Goal: Information Seeking & Learning: Learn about a topic

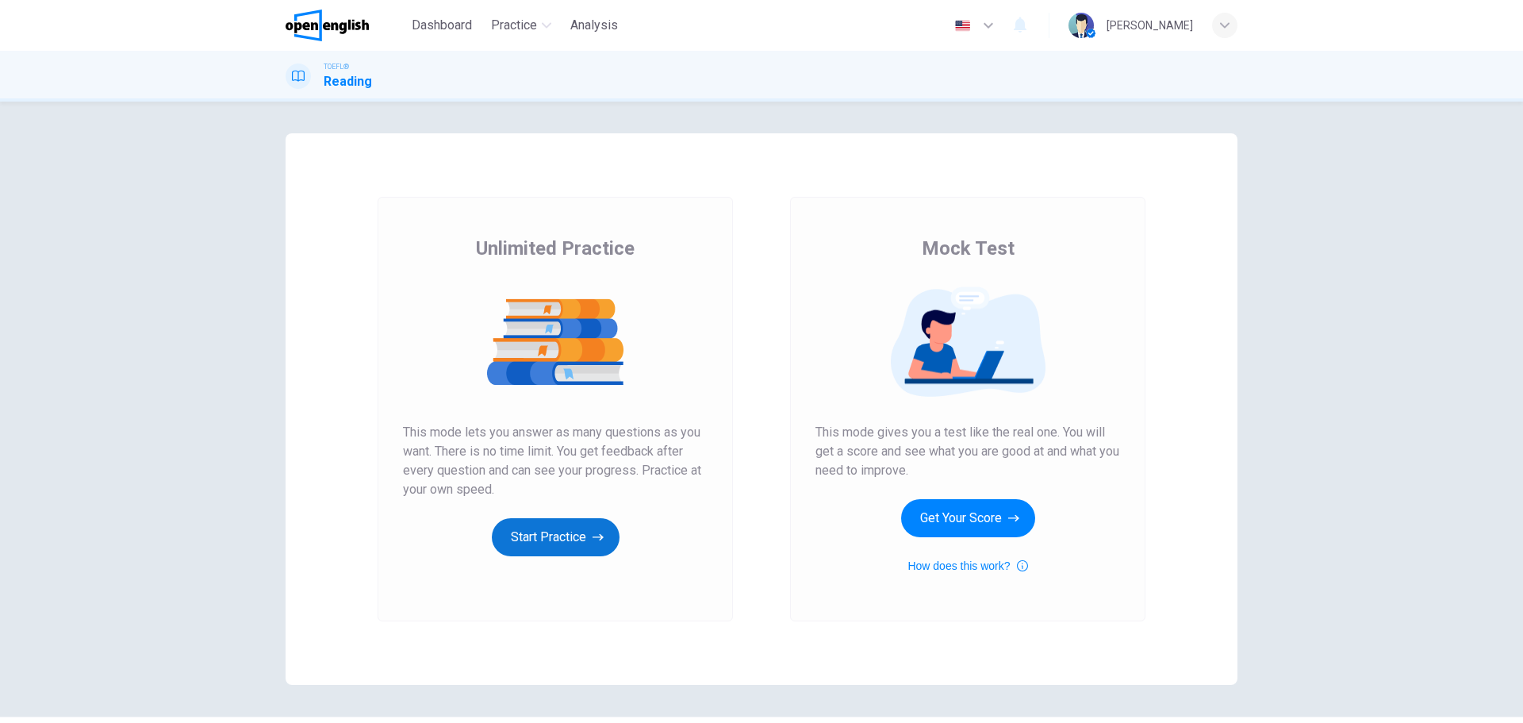
click at [521, 542] on button "Start Practice" at bounding box center [556, 537] width 128 height 38
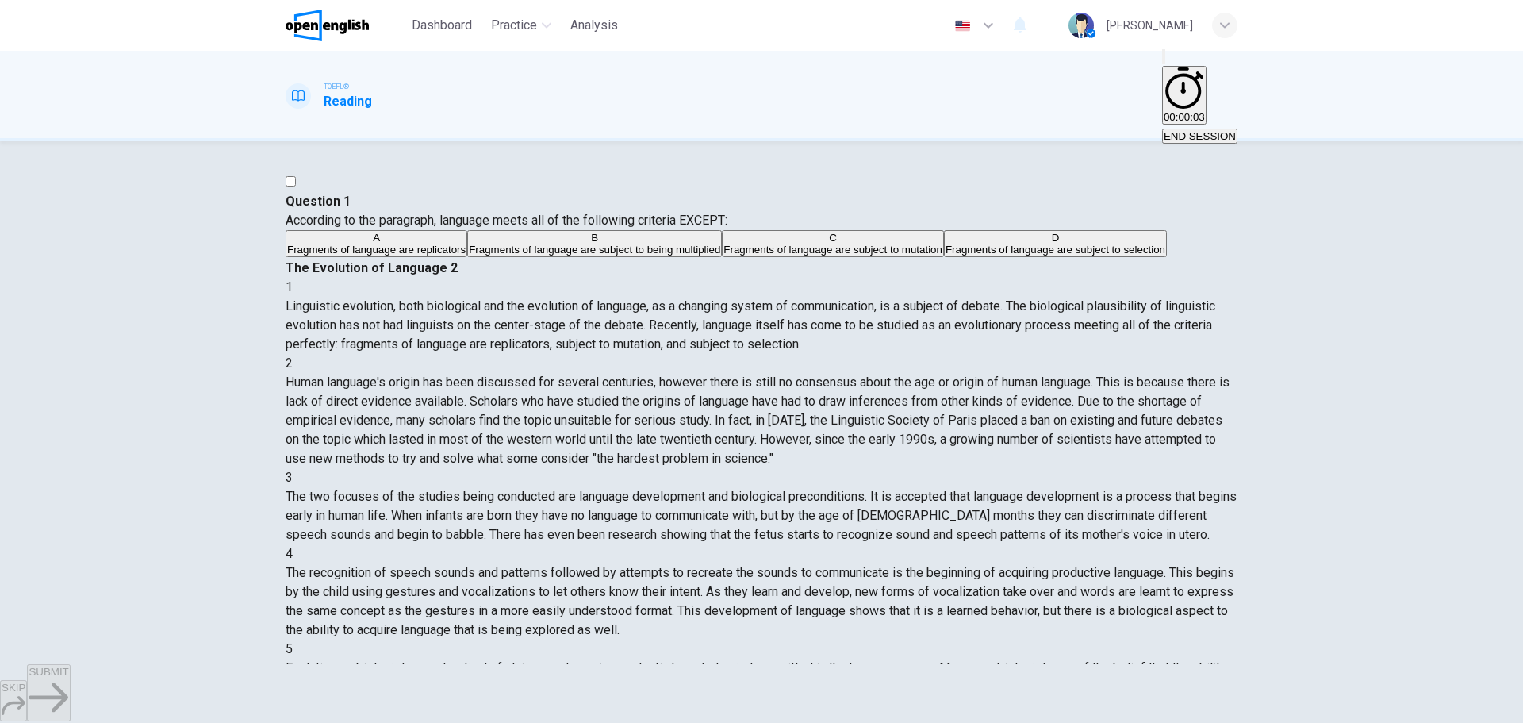
drag, startPoint x: 322, startPoint y: 205, endPoint x: 416, endPoint y: 239, distance: 100.1
click at [416, 228] on span "According to the paragraph, language meets all of the following criteria EXCEPT:" at bounding box center [507, 220] width 442 height 15
drag, startPoint x: 805, startPoint y: 210, endPoint x: 857, endPoint y: 295, distance: 99.7
click at [857, 295] on div "1 Linguistic evolution, both biological and the evolution of language, as a cha…" at bounding box center [762, 316] width 952 height 76
click at [857, 298] on span "Linguistic evolution, both biological and the evolution of language, as a chang…" at bounding box center [751, 324] width 930 height 53
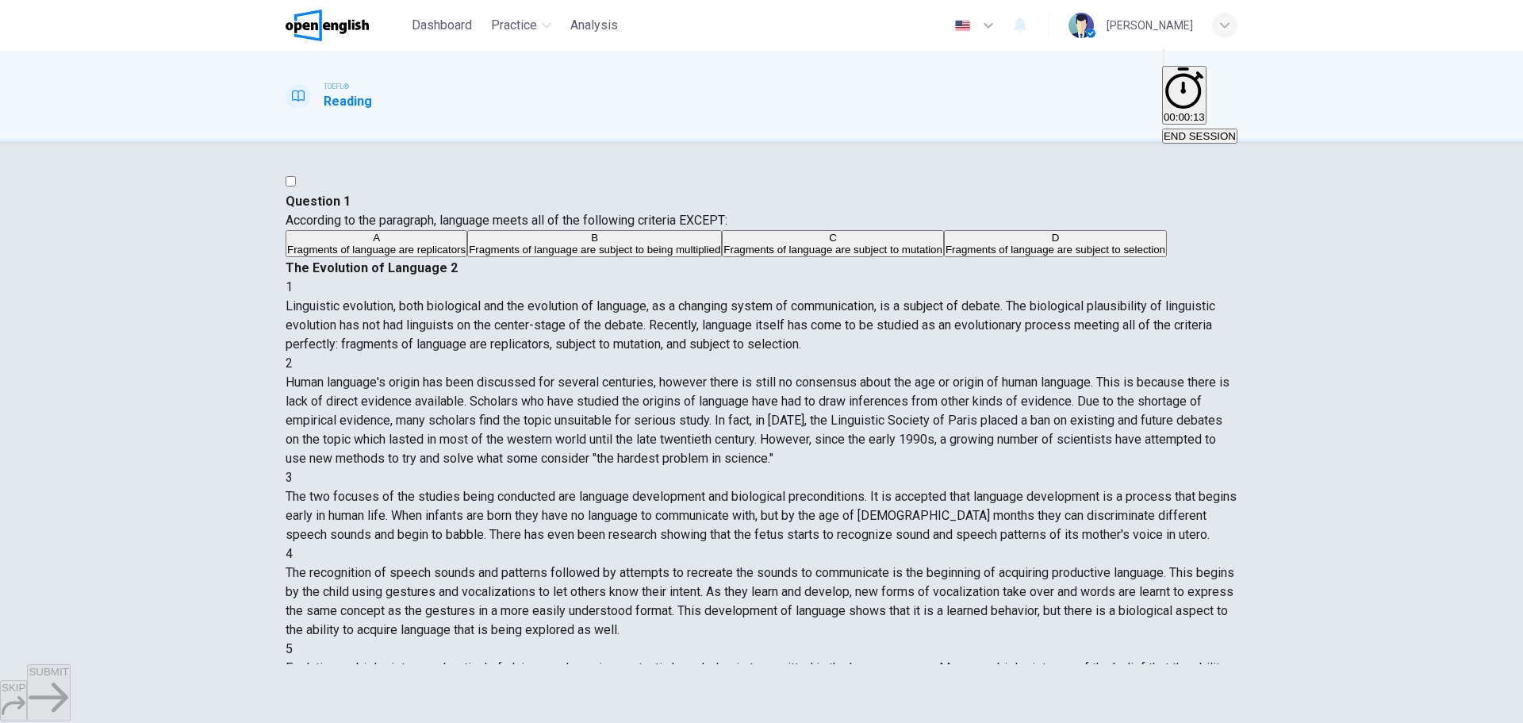
click at [466, 255] on span "Fragments of language are replicators" at bounding box center [376, 249] width 178 height 12
click at [469, 255] on span "Fragments of language are subject to being multiplied" at bounding box center [594, 249] width 251 height 12
click at [723, 255] on span "Fragments of language are subject to mutation" at bounding box center [832, 249] width 219 height 12
click at [945, 255] on span "Fragments of language are subject to selection" at bounding box center [1055, 249] width 220 height 12
click at [801, 354] on div "2" at bounding box center [762, 363] width 952 height 19
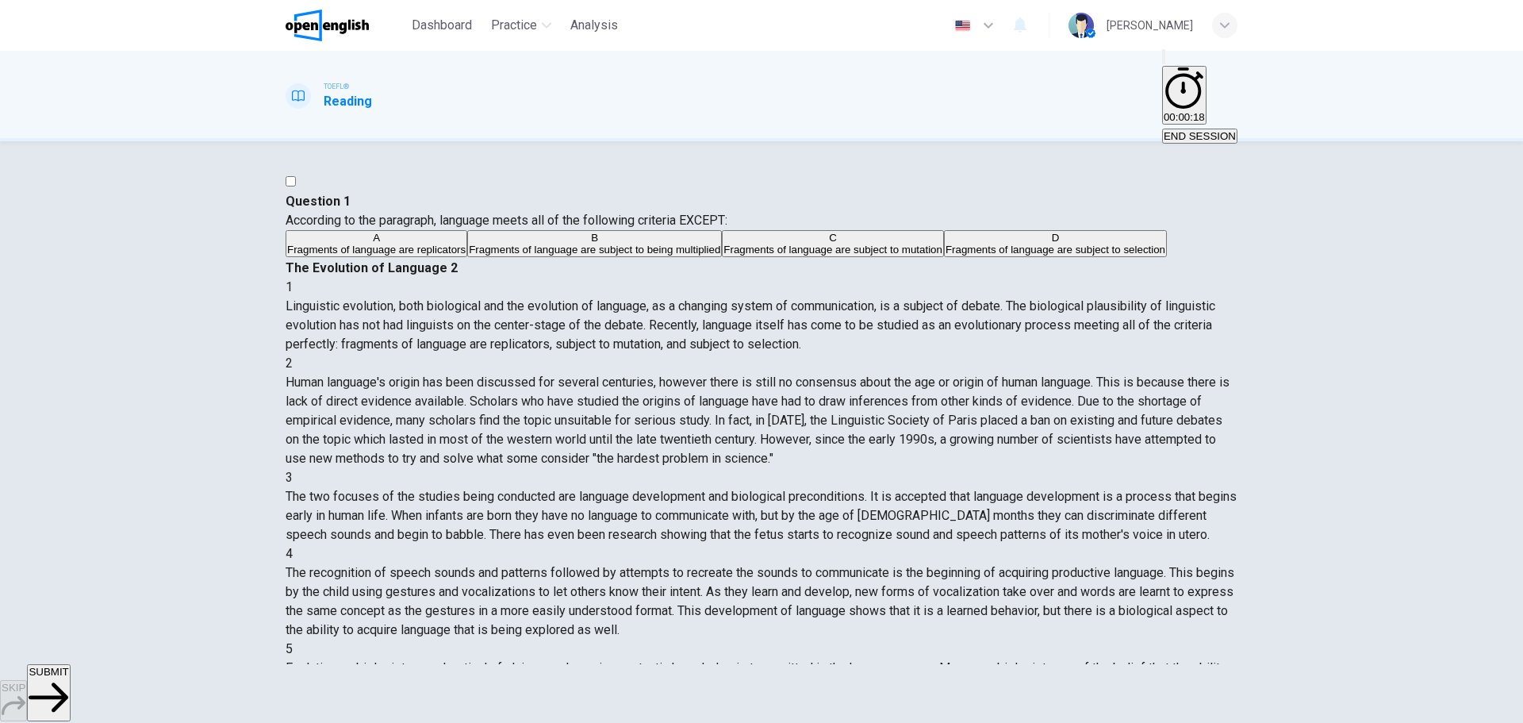
click at [508, 255] on span "Fragments of language are subject to being multiplied" at bounding box center [594, 249] width 251 height 12
drag, startPoint x: 827, startPoint y: 348, endPoint x: 810, endPoint y: 358, distance: 19.9
click at [817, 374] on span "Human language's origin has been discussed for several centuries, however there…" at bounding box center [758, 419] width 944 height 91
click at [801, 355] on div "2" at bounding box center [762, 363] width 952 height 19
drag, startPoint x: 520, startPoint y: 264, endPoint x: 506, endPoint y: 285, distance: 25.1
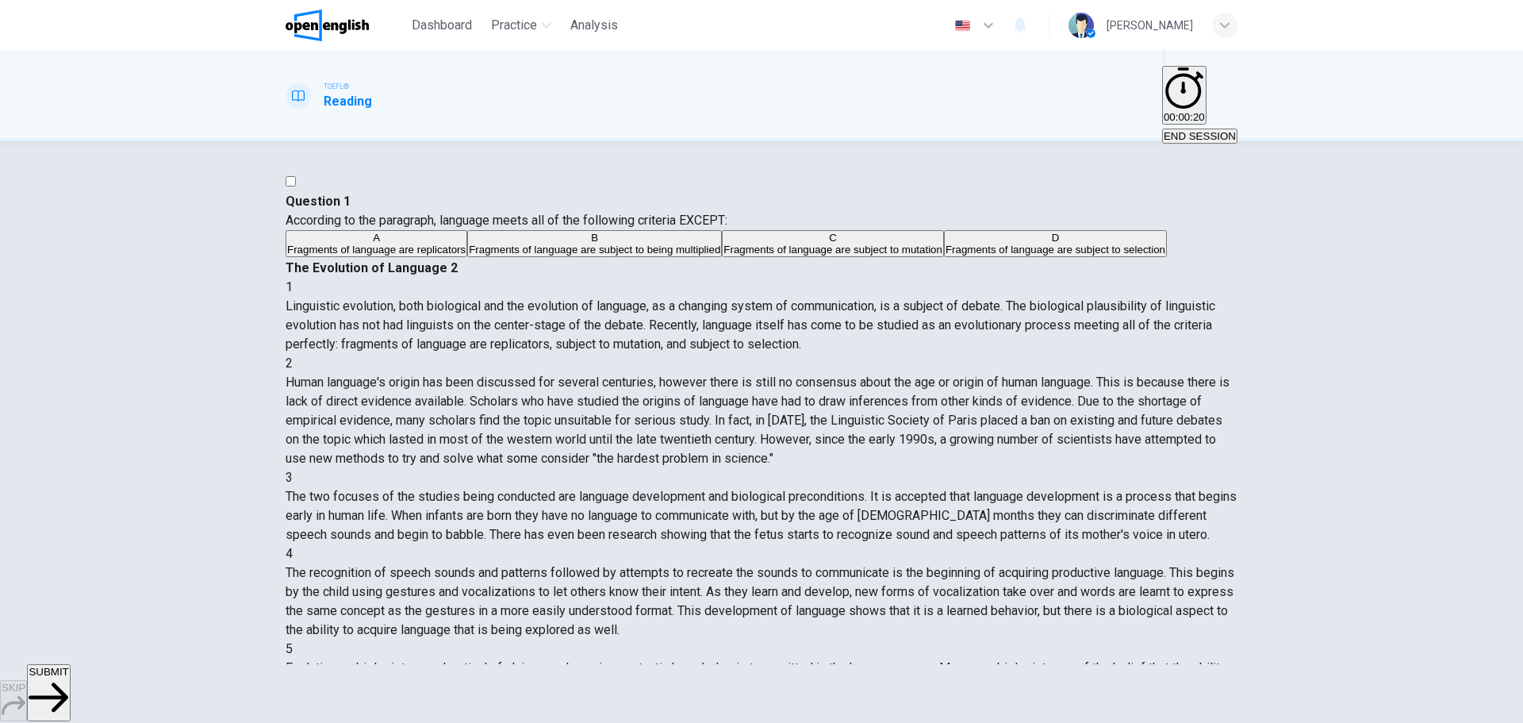
click at [519, 259] on div "Question 1 According to the paragraph, language meets all of the following crit…" at bounding box center [762, 225] width 952 height 67
click at [466, 255] on span "Fragments of language are replicators" at bounding box center [376, 249] width 178 height 12
click at [998, 18] on icon "button" at bounding box center [988, 25] width 19 height 19
click at [1042, 722] on div at bounding box center [761, 723] width 1523 height 0
click at [466, 255] on span "Fragments of language are replicators" at bounding box center [376, 249] width 178 height 12
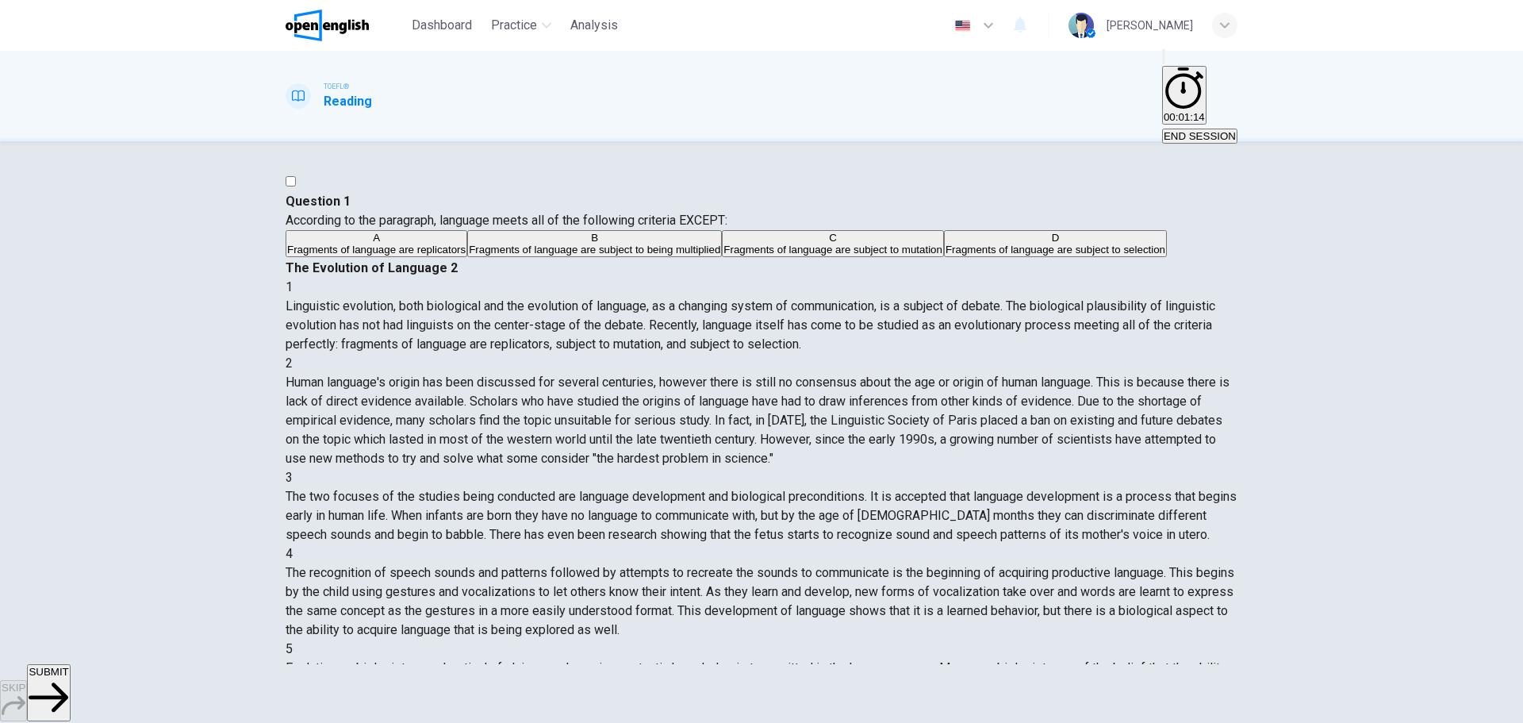
click at [68, 677] on span "SUBMIT" at bounding box center [49, 671] width 40 height 12
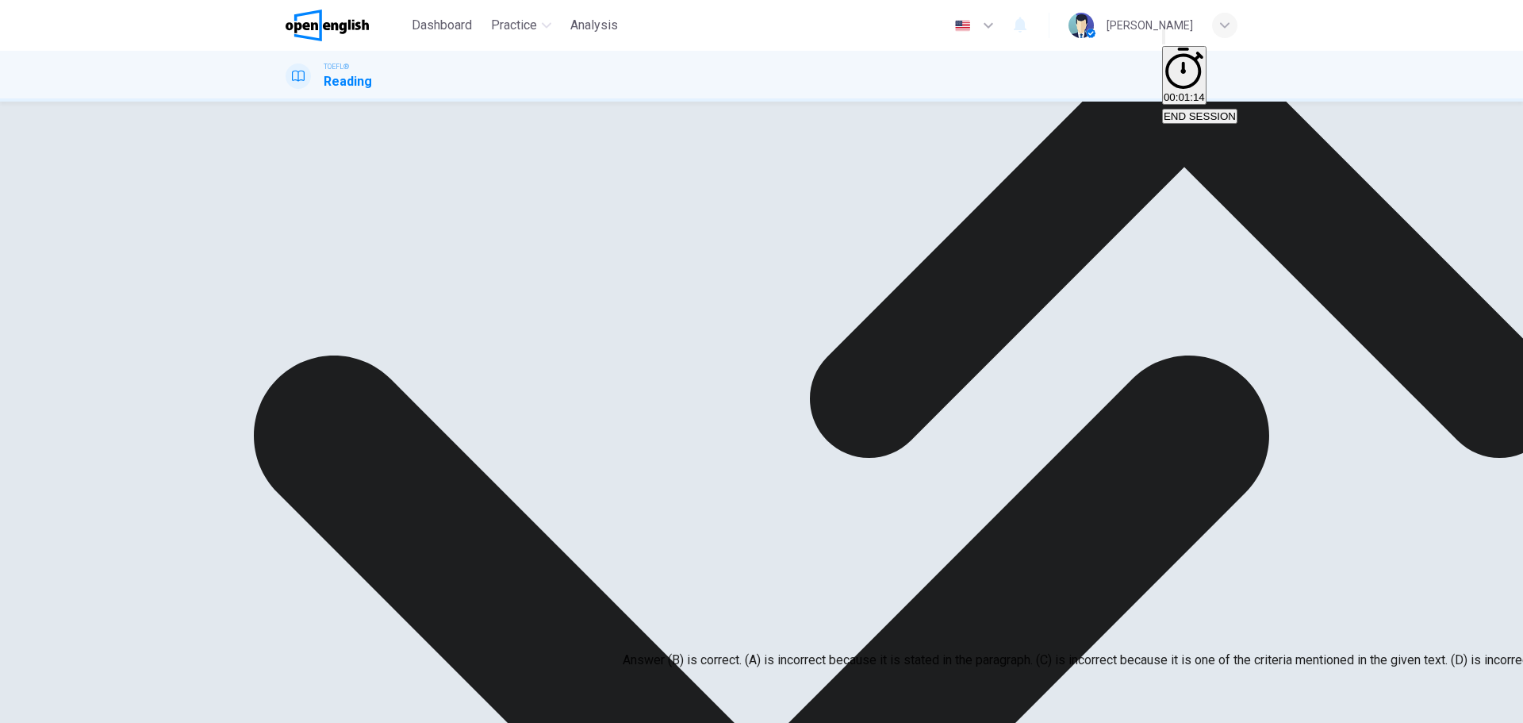
click at [910, 563] on icon at bounding box center [1184, 83] width 1123 height 1123
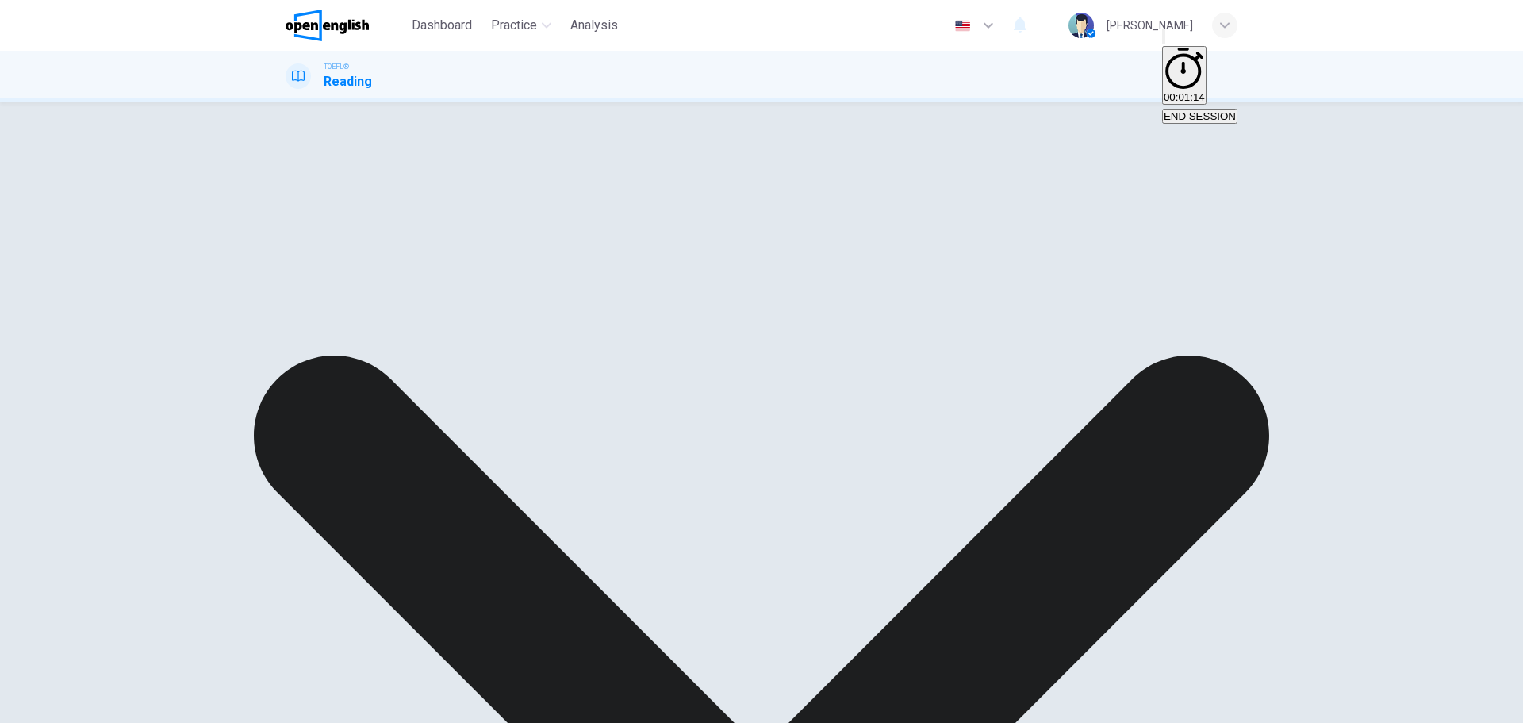
click at [807, 333] on div "2" at bounding box center [762, 323] width 952 height 19
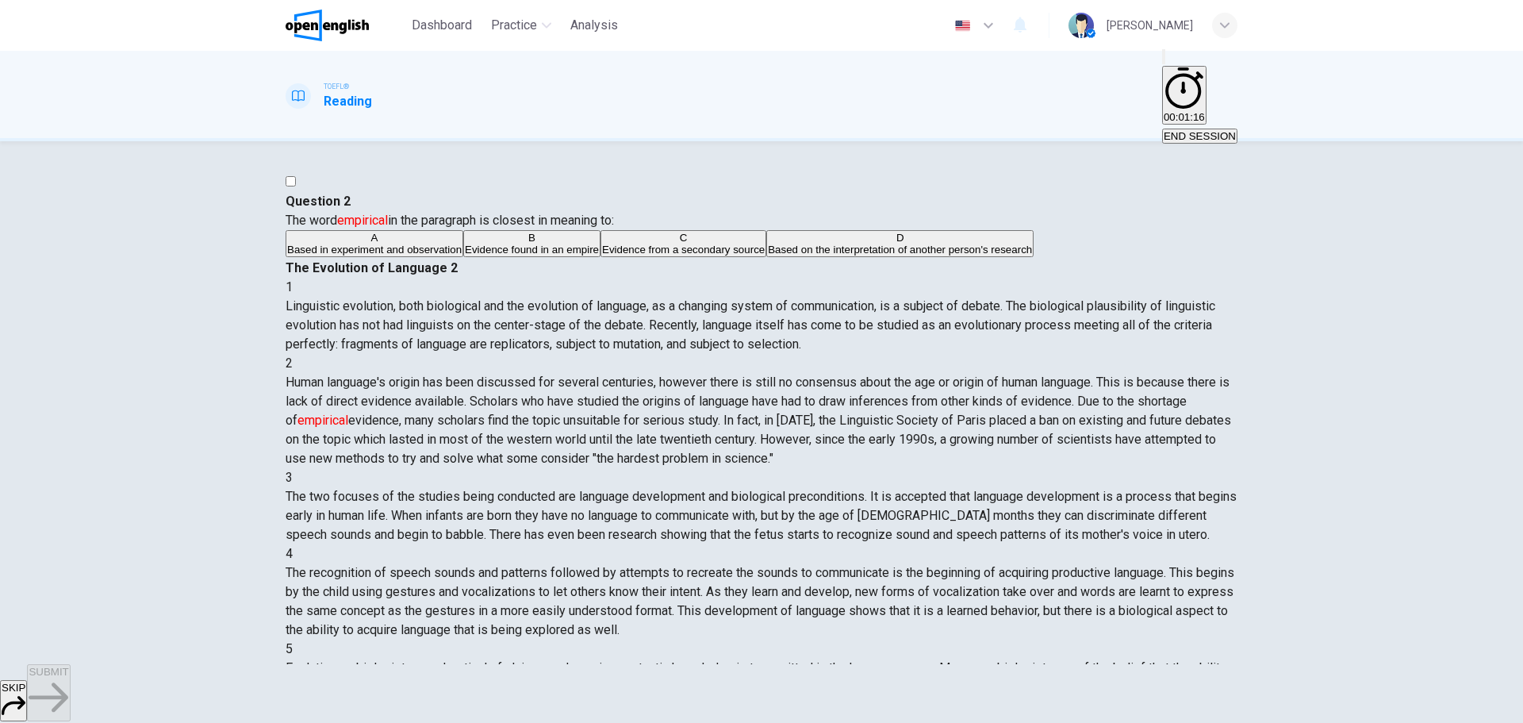
drag, startPoint x: 823, startPoint y: 306, endPoint x: 995, endPoint y: 317, distance: 172.5
click at [995, 374] on span "Human language's origin has been discussed for several centuries, however there…" at bounding box center [758, 419] width 945 height 91
click at [768, 255] on span "Based on the interpretation of another person's research" at bounding box center [900, 249] width 264 height 12
click at [463, 257] on button "A Based in experiment and observation" at bounding box center [375, 243] width 178 height 27
click at [70, 703] on button "SUBMIT" at bounding box center [48, 692] width 43 height 57
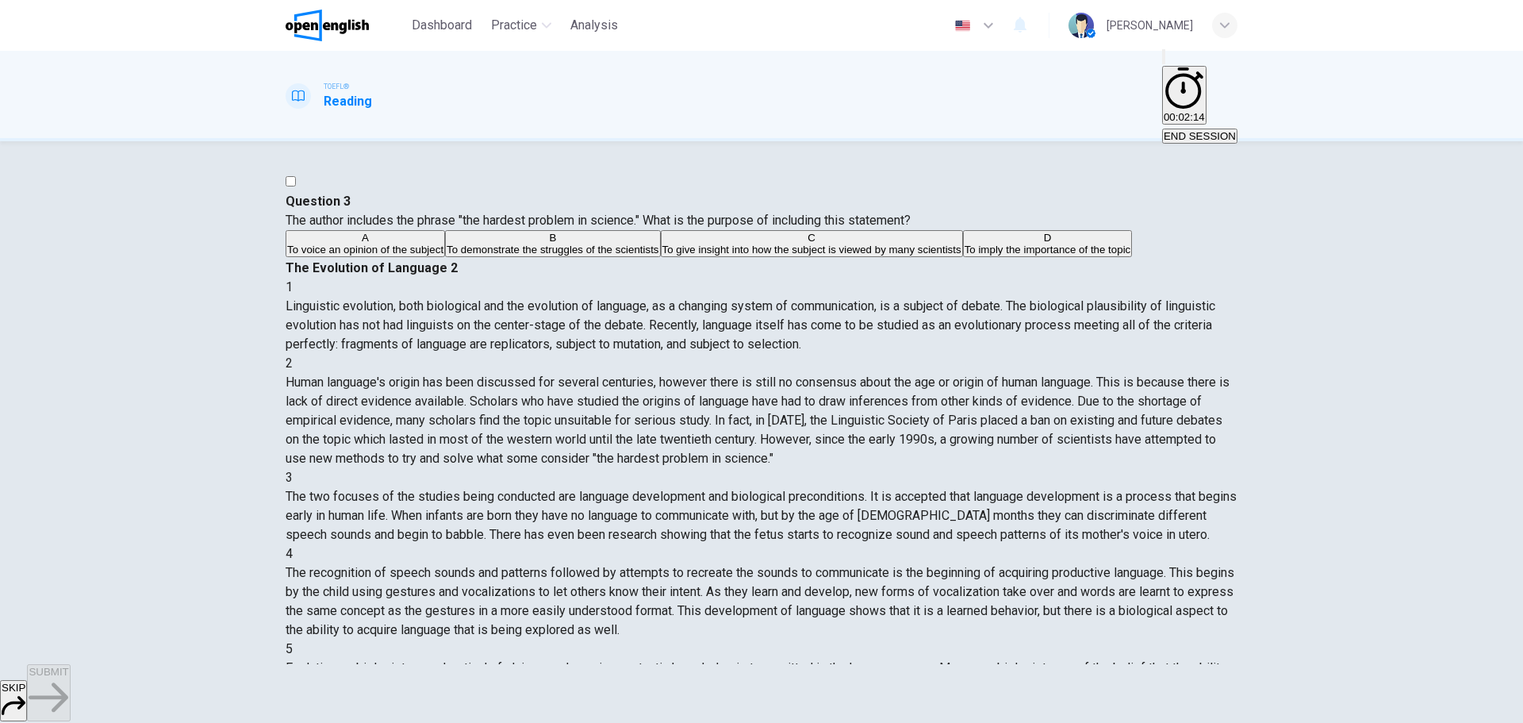
scroll to position [138, 0]
drag, startPoint x: 495, startPoint y: 206, endPoint x: 641, endPoint y: 209, distance: 146.0
click at [641, 213] on span "The author includes the phrase "the hardest problem in science." What is the pu…" at bounding box center [598, 220] width 625 height 15
click at [642, 213] on span "The author includes the phrase "the hardest problem in science." What is the pu…" at bounding box center [598, 220] width 625 height 15
drag, startPoint x: 821, startPoint y: 217, endPoint x: 829, endPoint y: 237, distance: 21.4
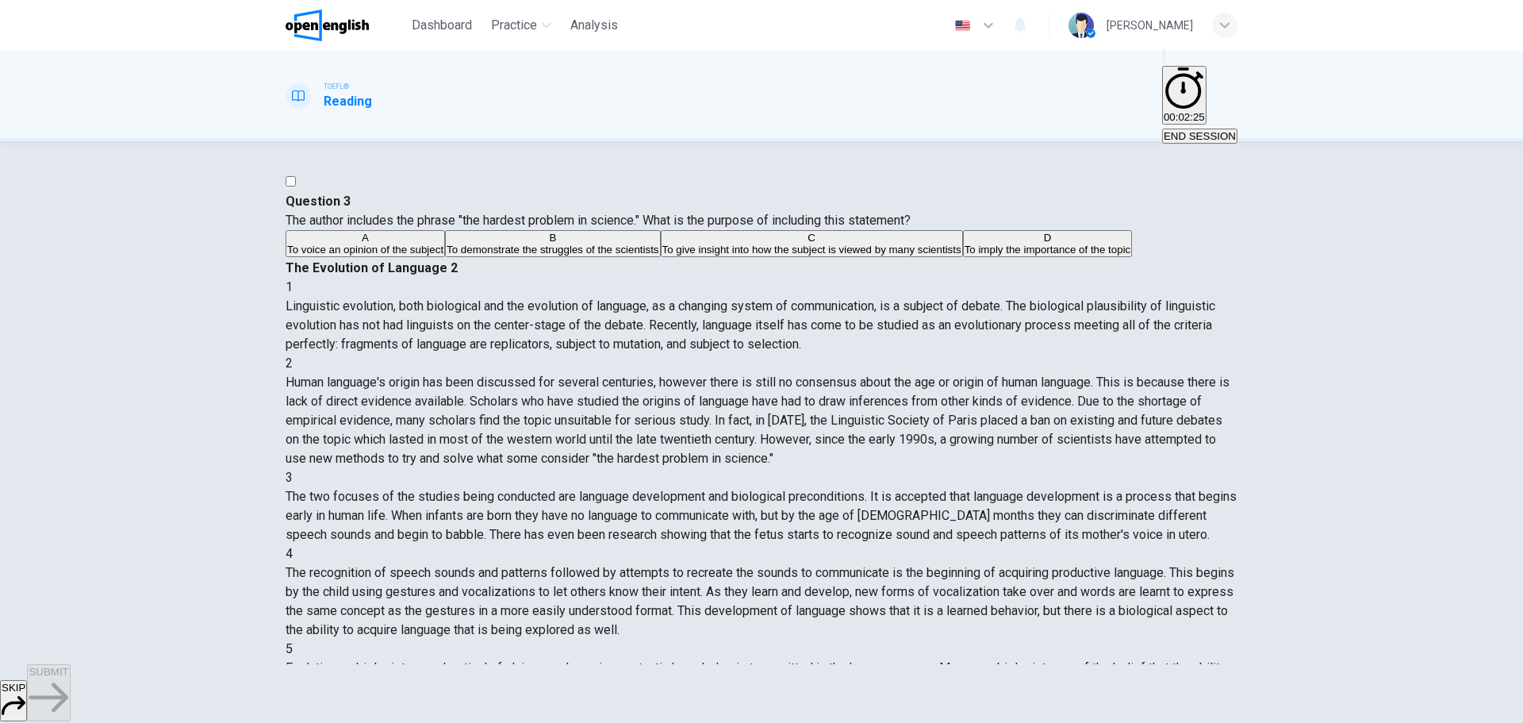
click at [823, 354] on div "2 Human language's origin has been discussed for several centuries, however the…" at bounding box center [762, 411] width 952 height 114
click at [836, 354] on div "2 Human language's origin has been discussed for several centuries, however the…" at bounding box center [762, 411] width 952 height 114
click at [963, 257] on button "D To imply the importance of the topic" at bounding box center [1048, 243] width 170 height 27
click at [68, 677] on span "SUBMIT" at bounding box center [49, 671] width 40 height 12
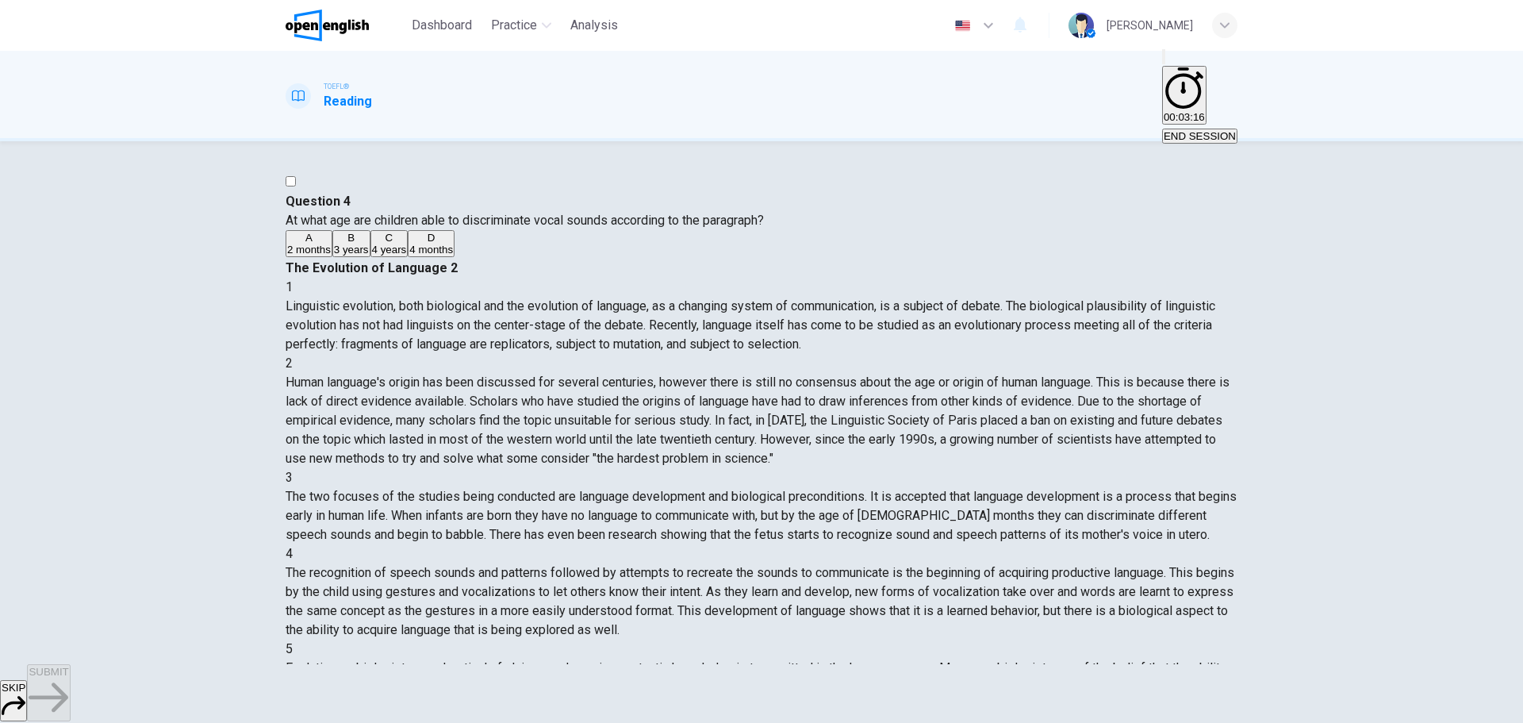
scroll to position [177, 0]
drag, startPoint x: 953, startPoint y: 404, endPoint x: 988, endPoint y: 440, distance: 51.0
click at [988, 468] on div "3 The two focuses of the studies being conducted are language development and b…" at bounding box center [762, 506] width 952 height 76
drag, startPoint x: 989, startPoint y: 406, endPoint x: 996, endPoint y: 467, distance: 61.5
click at [996, 489] on span "The two focuses of the studies being conducted are language development and bio…" at bounding box center [761, 515] width 951 height 53
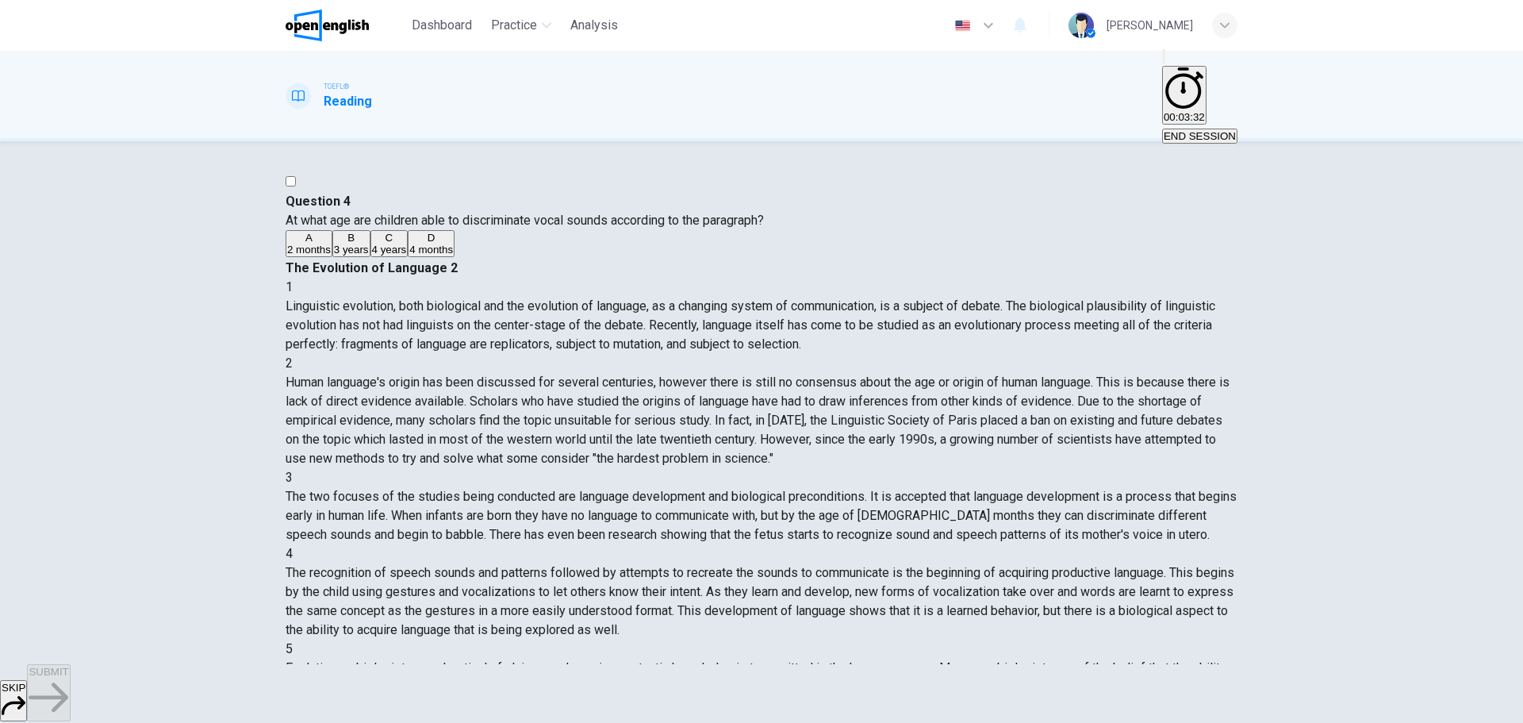
click at [994, 489] on span "The two focuses of the studies being conducted are language development and bio…" at bounding box center [761, 515] width 951 height 53
drag, startPoint x: 1006, startPoint y: 435, endPoint x: 1017, endPoint y: 477, distance: 43.3
click at [1017, 489] on span "The two focuses of the studies being conducted are language development and bio…" at bounding box center [761, 515] width 951 height 53
drag, startPoint x: 969, startPoint y: 393, endPoint x: 1076, endPoint y: 393, distance: 107.1
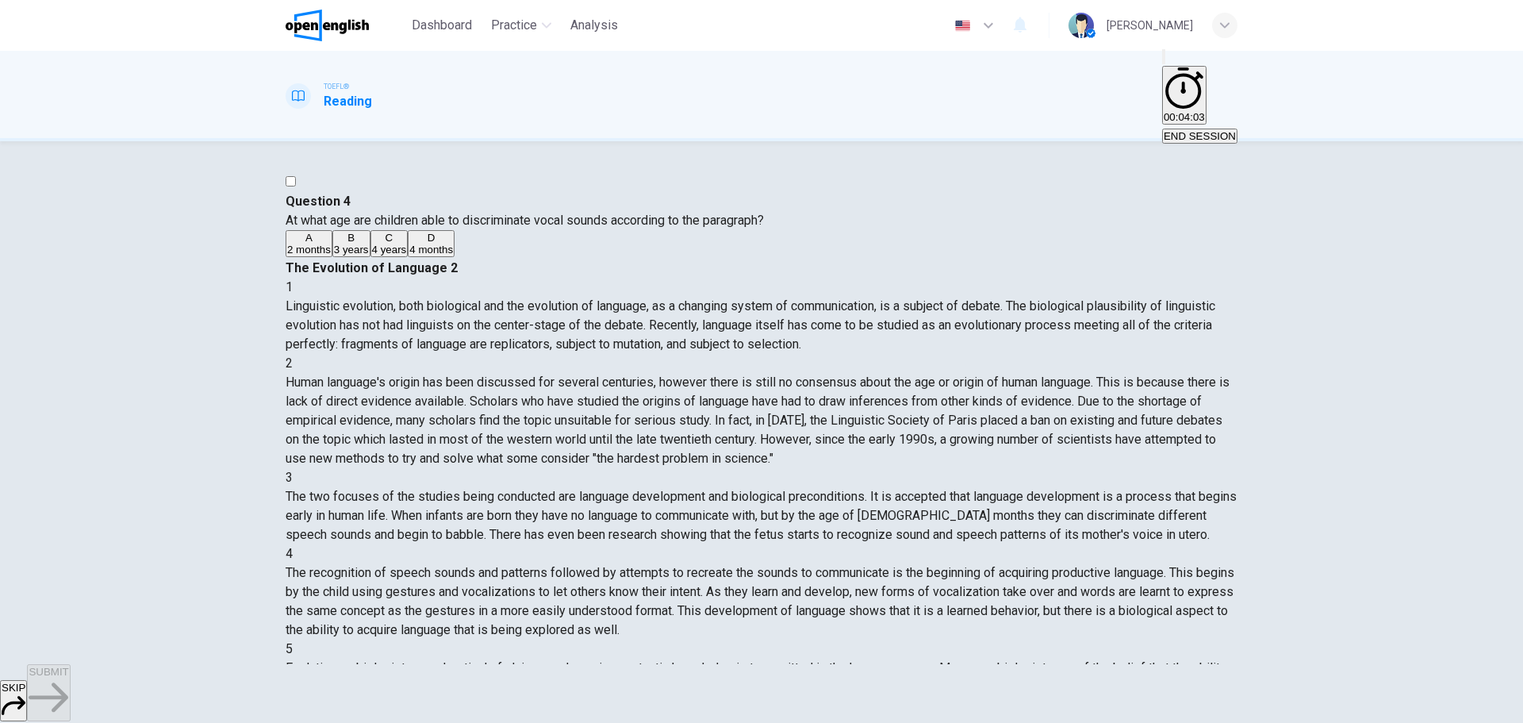
click at [1076, 489] on span "The two focuses of the studies being conducted are language development and bio…" at bounding box center [761, 515] width 951 height 53
click at [408, 257] on button "D 4 months" at bounding box center [431, 243] width 47 height 27
click at [68, 677] on span "SUBMIT" at bounding box center [49, 671] width 40 height 12
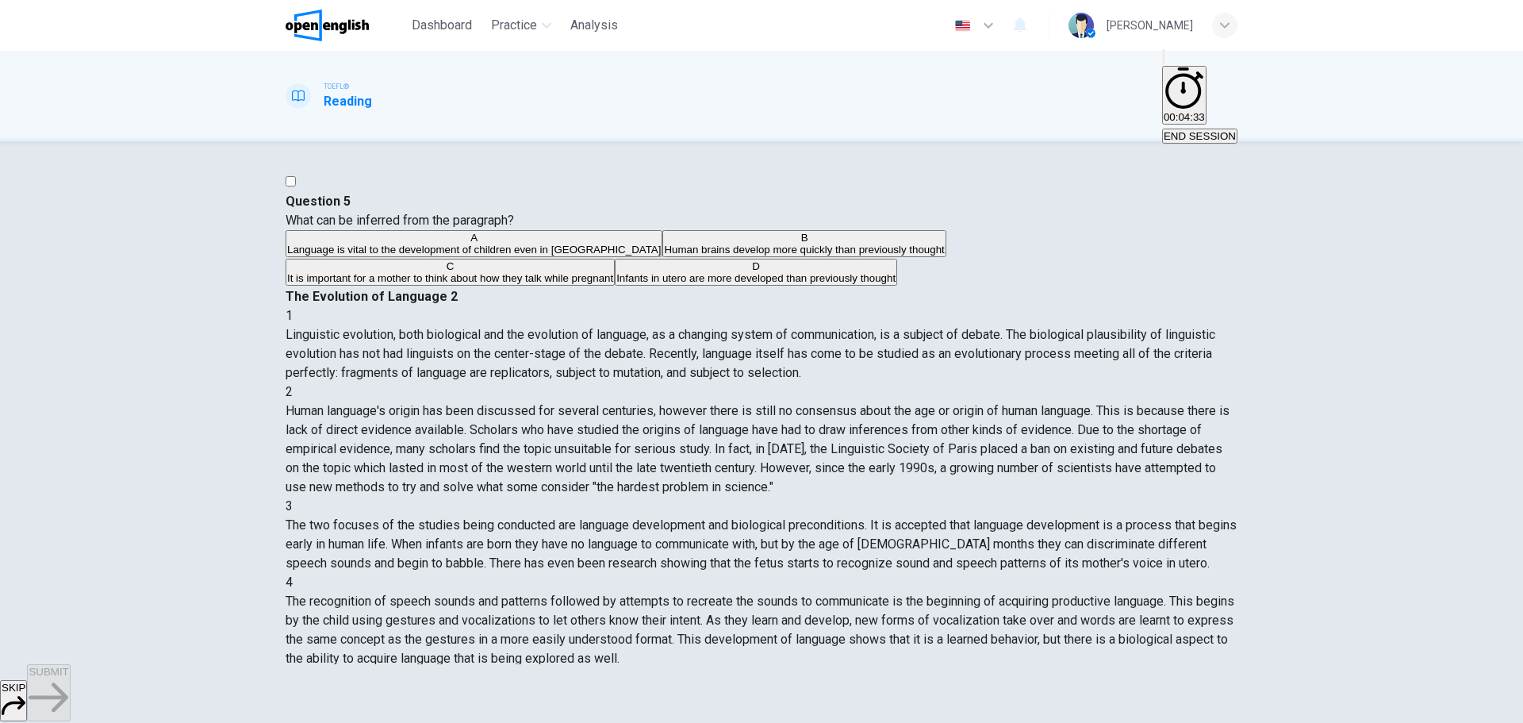
scroll to position [0, 0]
drag, startPoint x: 325, startPoint y: 207, endPoint x: 688, endPoint y: 207, distance: 362.5
click at [514, 213] on span "What can be inferred from the paragraph?" at bounding box center [400, 220] width 228 height 15
drag, startPoint x: 535, startPoint y: 217, endPoint x: 445, endPoint y: 217, distance: 90.4
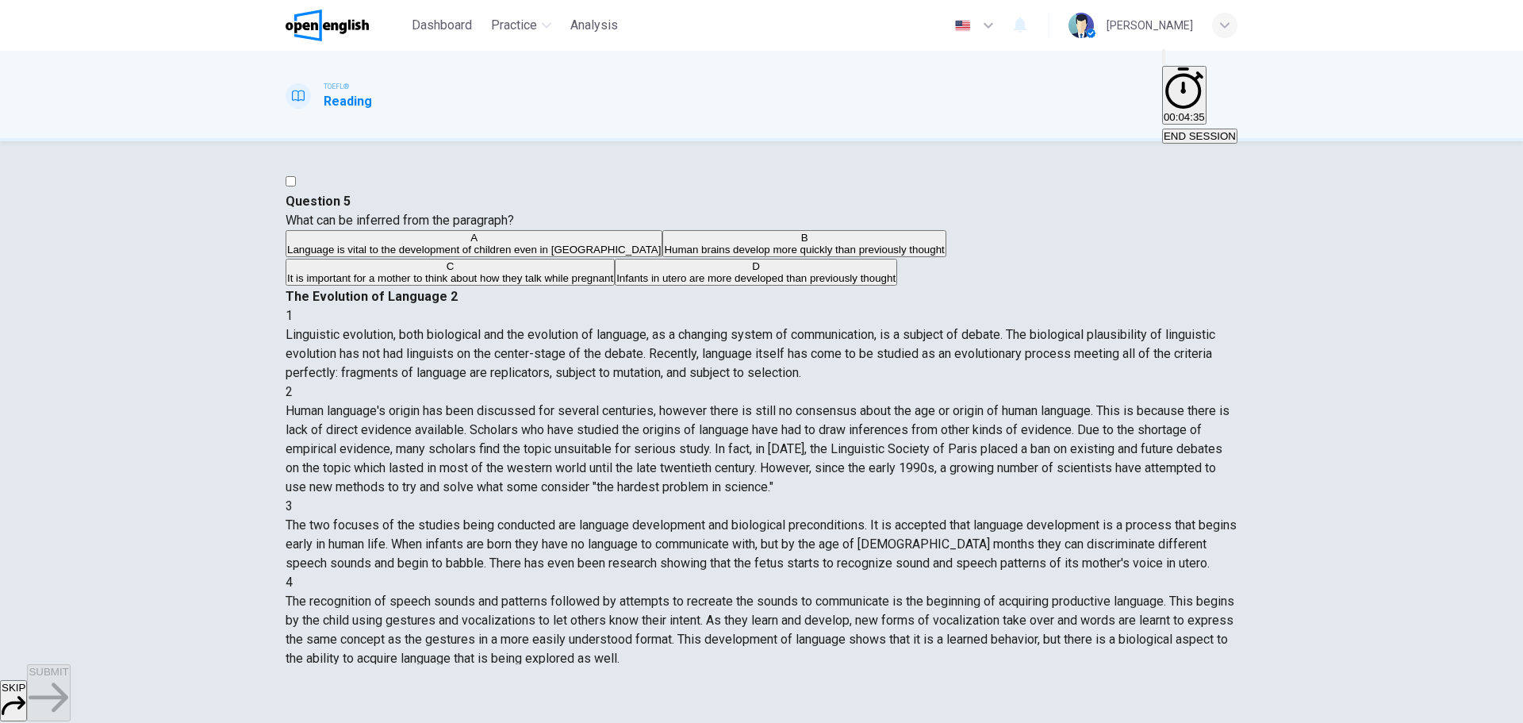
click at [445, 217] on span "What can be inferred from the paragraph?" at bounding box center [400, 220] width 228 height 15
